Goal: Information Seeking & Learning: Learn about a topic

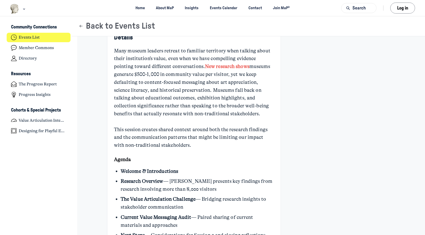
scroll to position [194, 0]
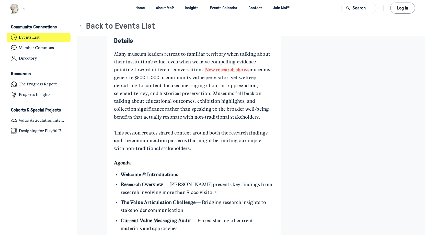
click at [239, 68] on link "New research shows" at bounding box center [227, 70] width 44 height 6
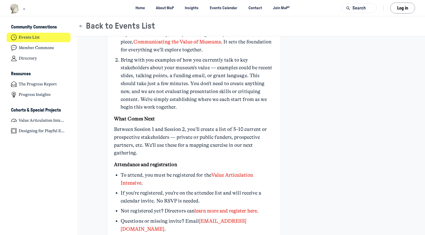
scroll to position [425, 0]
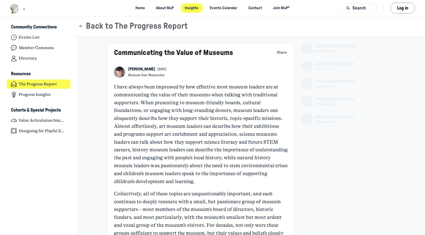
scroll to position [1631, 1005]
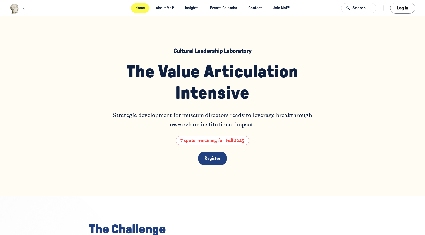
click at [137, 8] on link "Home" at bounding box center [140, 7] width 18 height 9
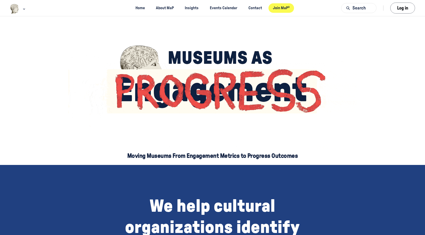
click at [275, 8] on link "Join MaP³" at bounding box center [282, 7] width 26 height 9
